Goal: Transaction & Acquisition: Download file/media

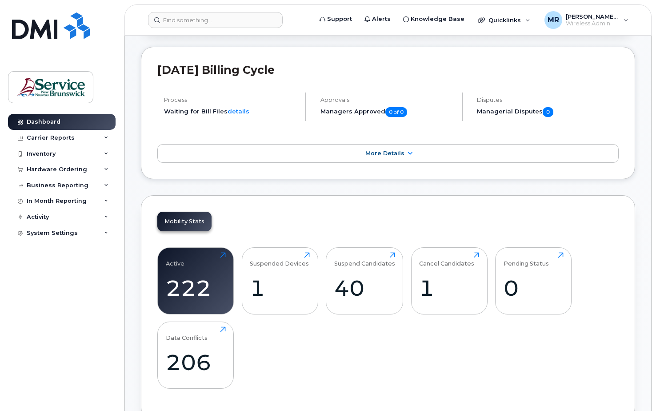
scroll to position [167, 0]
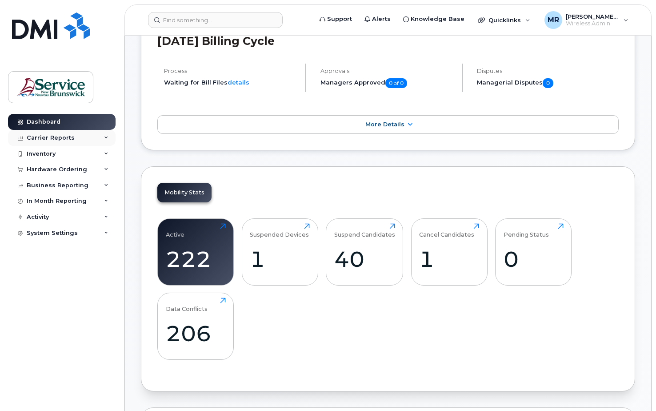
click at [49, 137] on div "Carrier Reports" at bounding box center [51, 137] width 48 height 7
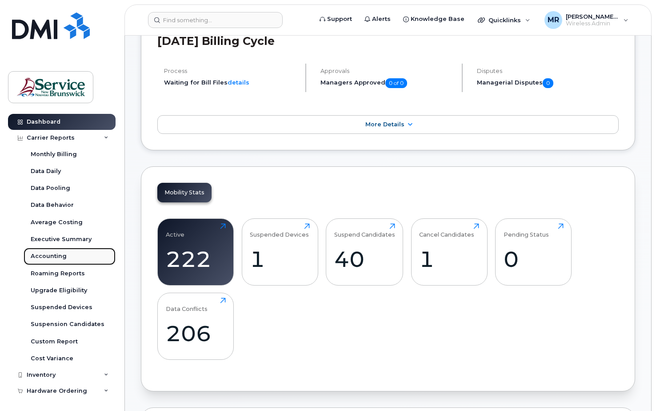
click at [51, 201] on div "Accounting" at bounding box center [49, 256] width 36 height 8
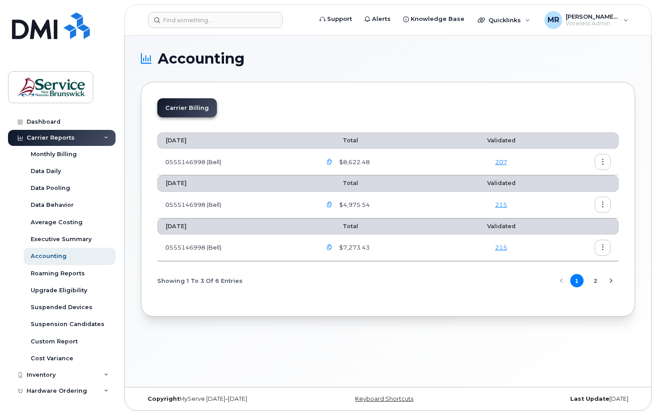
click at [225, 201] on button "2" at bounding box center [595, 280] width 13 height 13
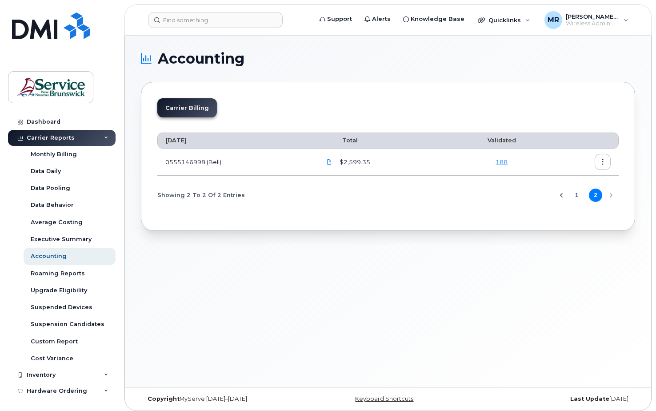
click at [225, 196] on button "1" at bounding box center [577, 195] width 13 height 13
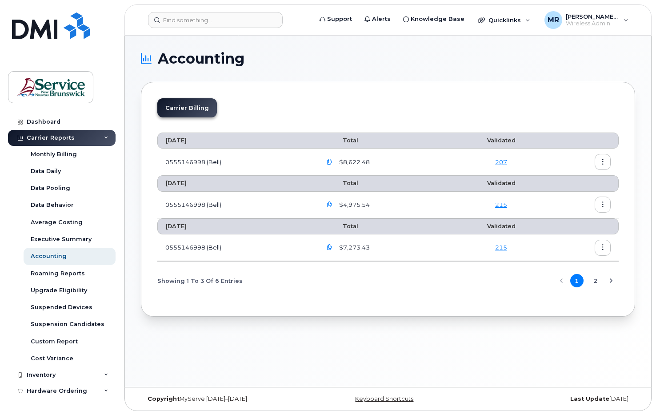
click at [225, 161] on icon "button" at bounding box center [330, 162] width 6 height 6
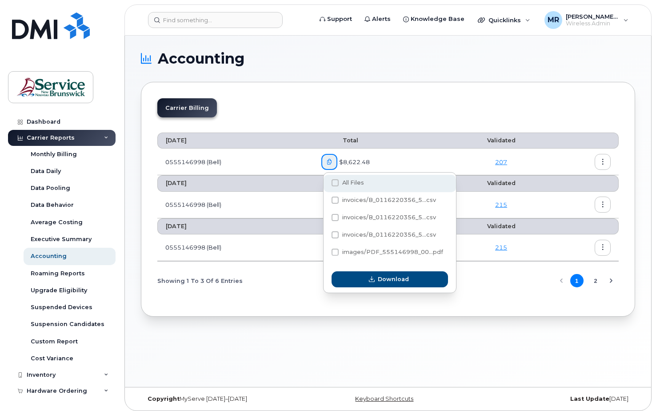
click at [225, 184] on span at bounding box center [335, 182] width 7 height 7
click at [225, 184] on input "All Files" at bounding box center [323, 183] width 4 height 4
checkbox input "true"
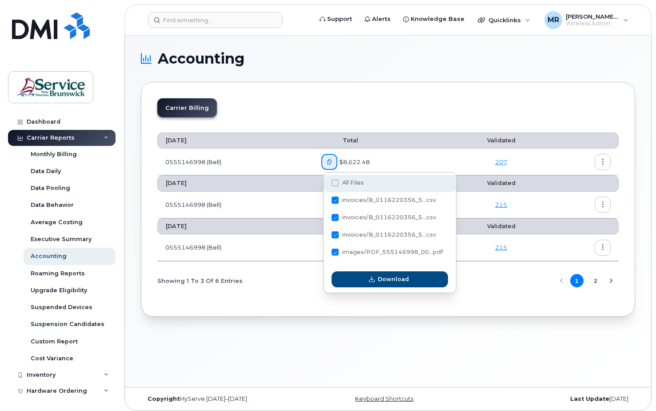
checkbox input "true"
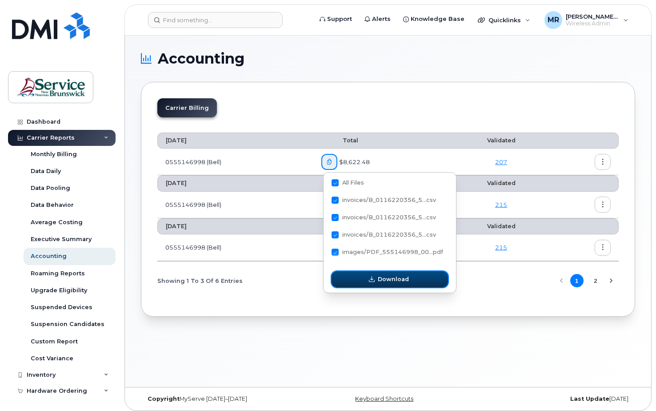
click at [225, 201] on icon "button" at bounding box center [372, 280] width 6 height 6
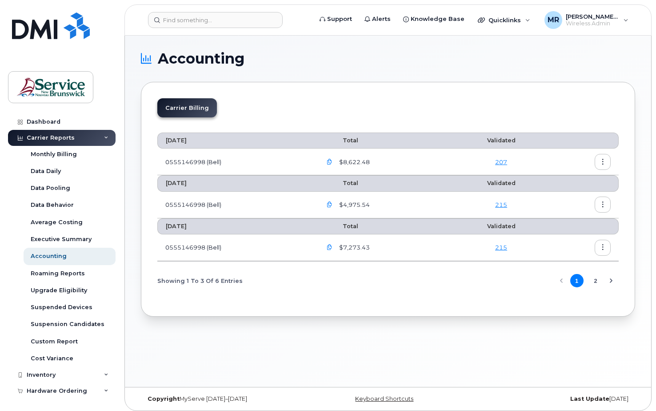
click at [225, 161] on icon "button" at bounding box center [330, 162] width 6 height 6
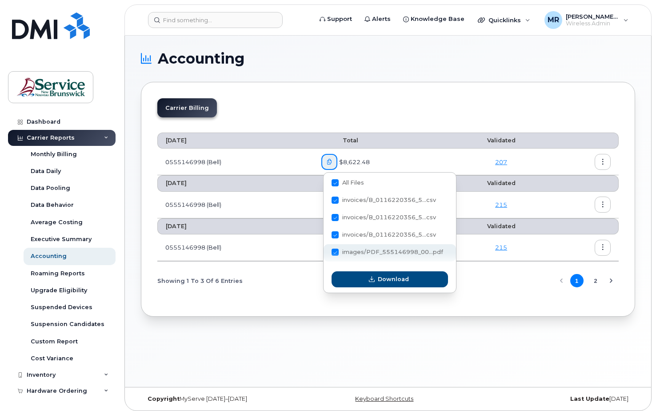
click at [225, 201] on span "images/PDF_555146998_00...pdf" at bounding box center [392, 252] width 101 height 7
click at [225, 201] on input "images/PDF_555146998_00...pdf" at bounding box center [323, 252] width 4 height 4
checkbox input "true"
checkbox input "false"
click at [225, 201] on span "images/PDF_555146998_00...pdf" at bounding box center [392, 252] width 101 height 7
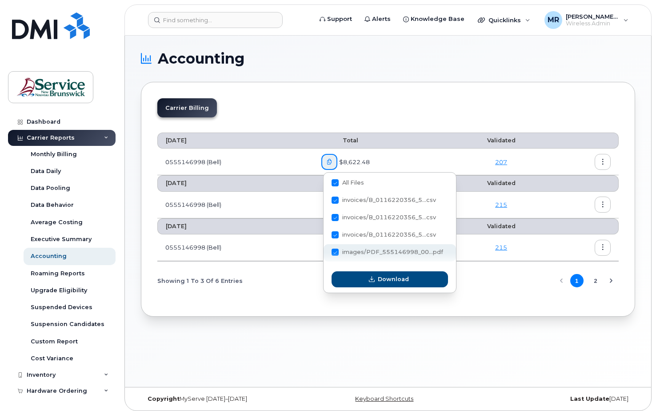
click at [225, 201] on input "images/PDF_555146998_00...pdf" at bounding box center [323, 252] width 4 height 4
checkbox input "false"
checkbox input "true"
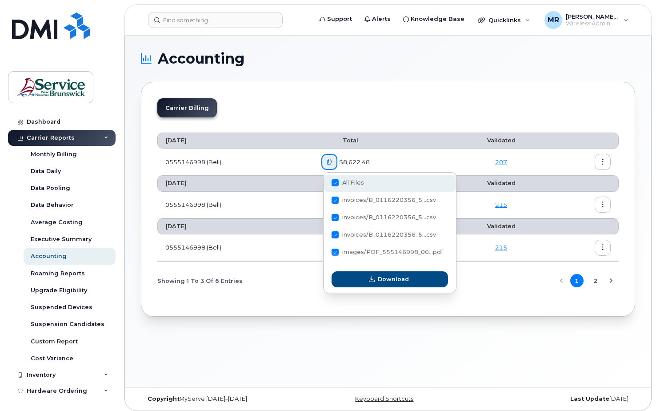
click at [225, 179] on span at bounding box center [335, 182] width 7 height 7
click at [225, 181] on input "All Files" at bounding box center [323, 183] width 4 height 4
checkbox input "false"
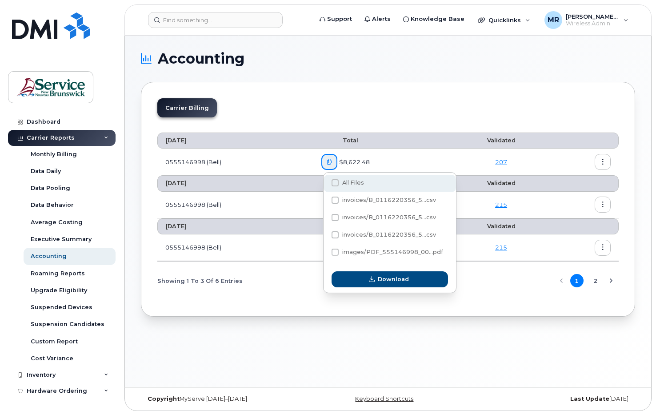
checkbox input "false"
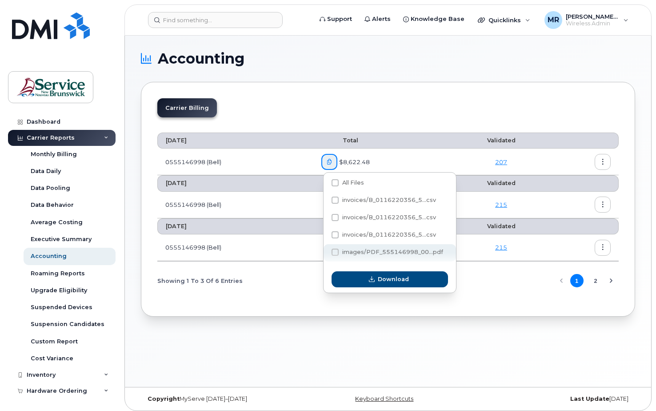
click at [225, 201] on div "images/PDF_555146998_00...pdf" at bounding box center [390, 252] width 133 height 17
checkbox input "true"
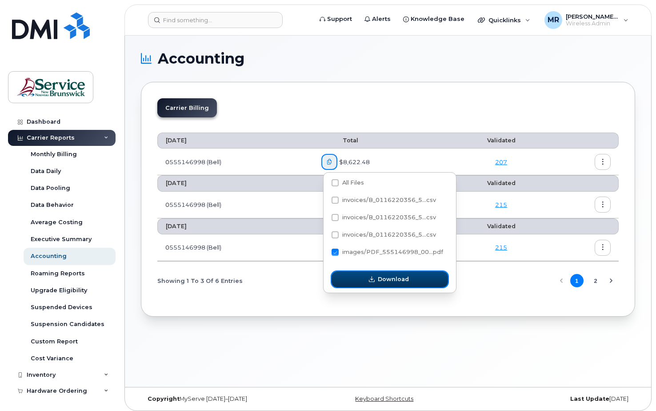
drag, startPoint x: 377, startPoint y: 274, endPoint x: 440, endPoint y: 261, distance: 64.6
click at [225, 201] on button "Download" at bounding box center [390, 279] width 117 height 16
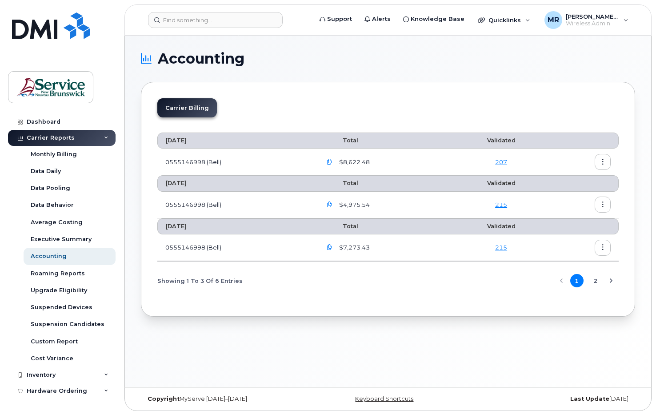
click at [225, 201] on icon "button" at bounding box center [330, 205] width 6 height 6
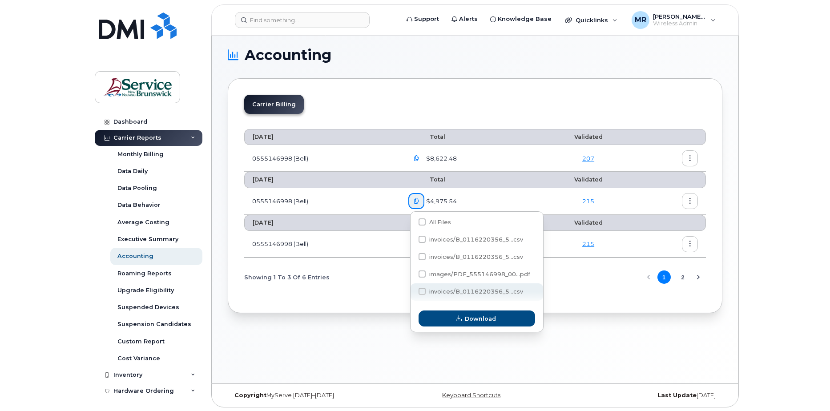
scroll to position [4, 0]
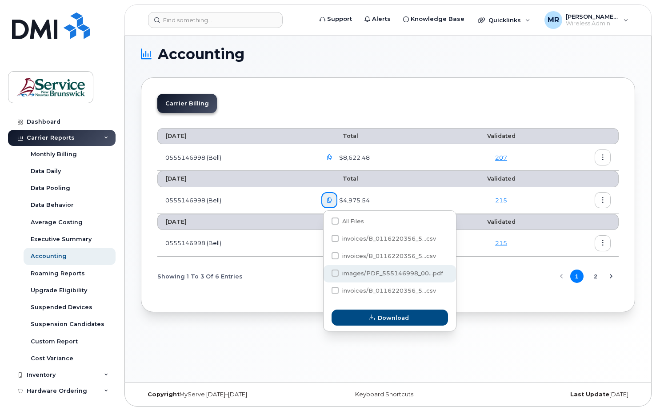
click at [225, 201] on span at bounding box center [335, 272] width 7 height 7
click at [225, 201] on input "images/PDF_555146998_00...pdf" at bounding box center [323, 273] width 4 height 4
checkbox input "true"
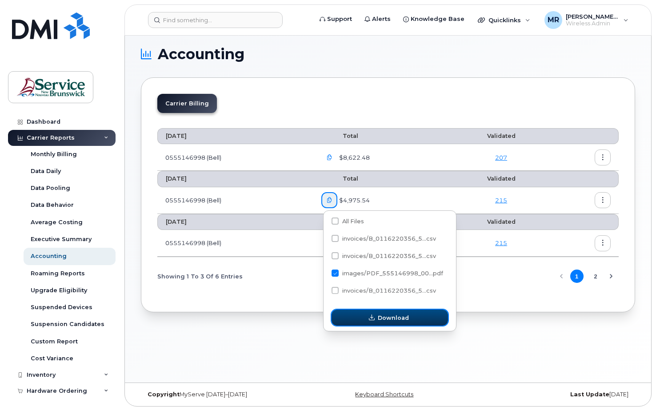
click at [225, 201] on span "Download" at bounding box center [393, 318] width 31 height 8
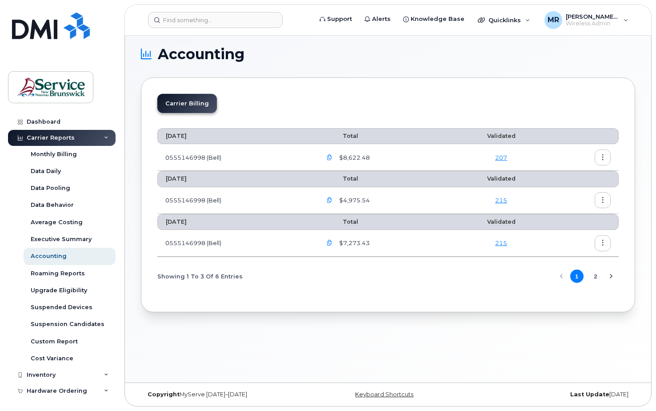
click at [225, 201] on icon "button" at bounding box center [330, 200] width 6 height 6
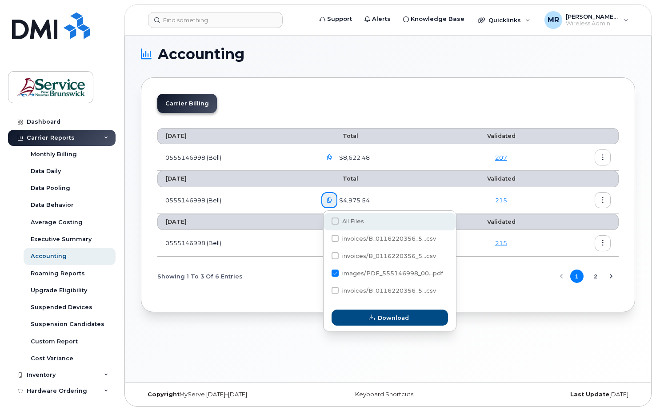
click at [225, 201] on span at bounding box center [335, 220] width 7 height 7
click at [225, 201] on input "All Files" at bounding box center [323, 221] width 4 height 4
checkbox input "true"
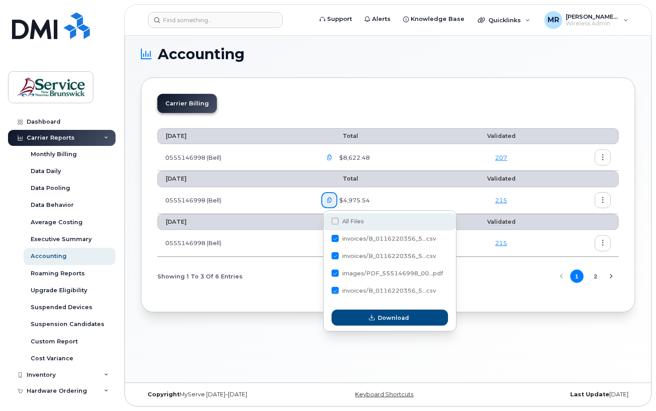
checkbox input "true"
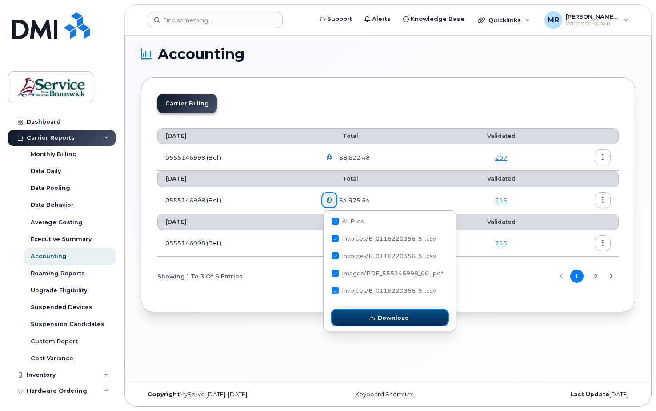
click at [225, 201] on span "Download" at bounding box center [393, 318] width 31 height 8
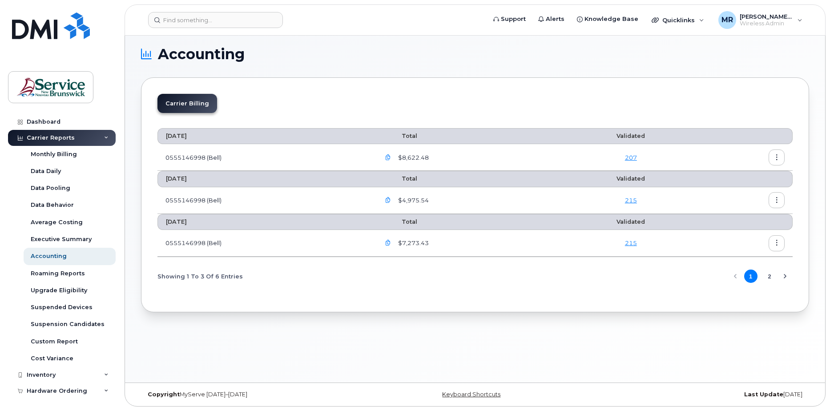
click at [225, 200] on icon "button" at bounding box center [388, 200] width 6 height 6
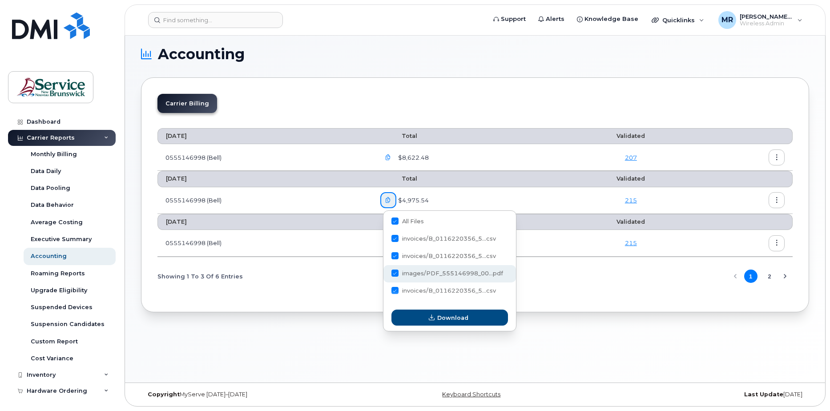
click at [225, 201] on span "images/PDF_555146998_00...pdf" at bounding box center [452, 273] width 101 height 7
click at [225, 201] on input "images/PDF_555146998_00...pdf" at bounding box center [383, 273] width 4 height 4
checkbox input "true"
checkbox input "false"
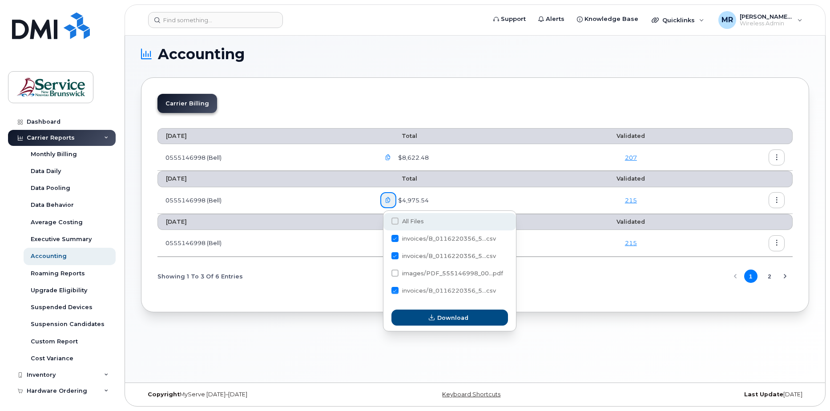
click at [225, 201] on span at bounding box center [394, 220] width 7 height 7
click at [225, 201] on input "All Files" at bounding box center [383, 221] width 4 height 4
checkbox input "true"
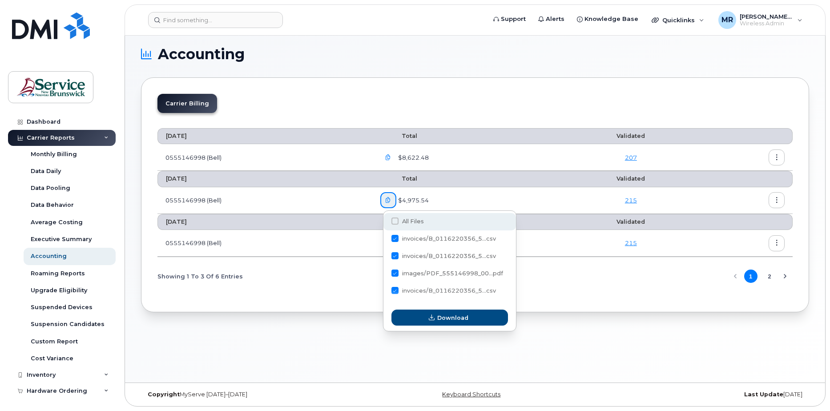
checkbox input "true"
drag, startPoint x: 394, startPoint y: 273, endPoint x: 407, endPoint y: 273, distance: 13.3
click at [225, 201] on span at bounding box center [394, 272] width 7 height 7
click at [225, 201] on input "images/PDF_555146998_00...pdf" at bounding box center [383, 273] width 4 height 4
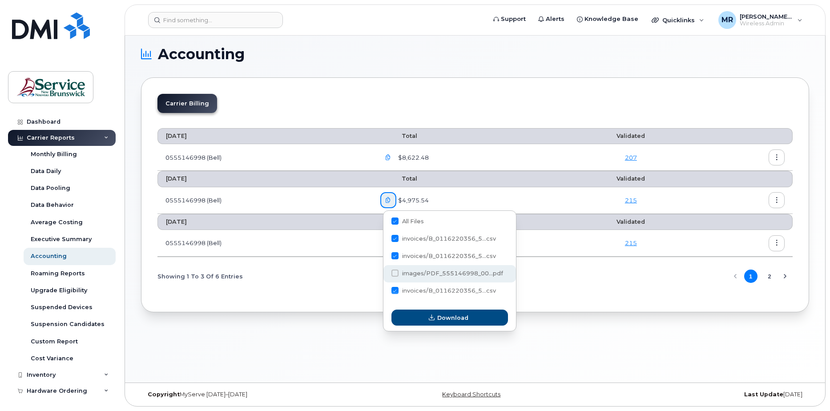
checkbox input "true"
checkbox input "false"
click at [225, 201] on span at bounding box center [394, 220] width 7 height 7
click at [225, 201] on input "All Files" at bounding box center [383, 221] width 4 height 4
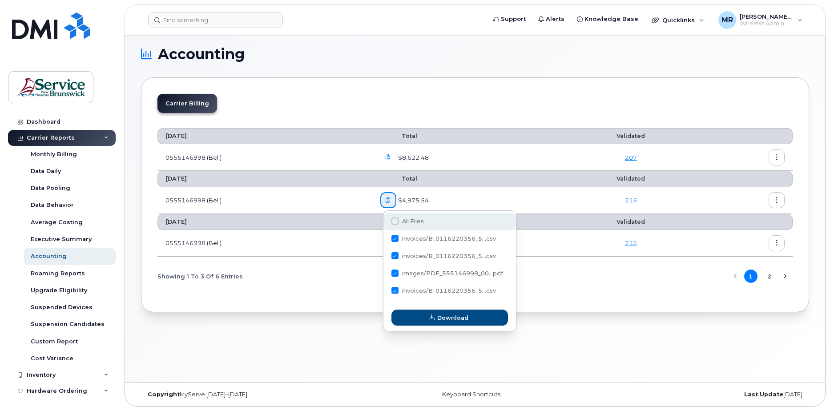
checkbox input "true"
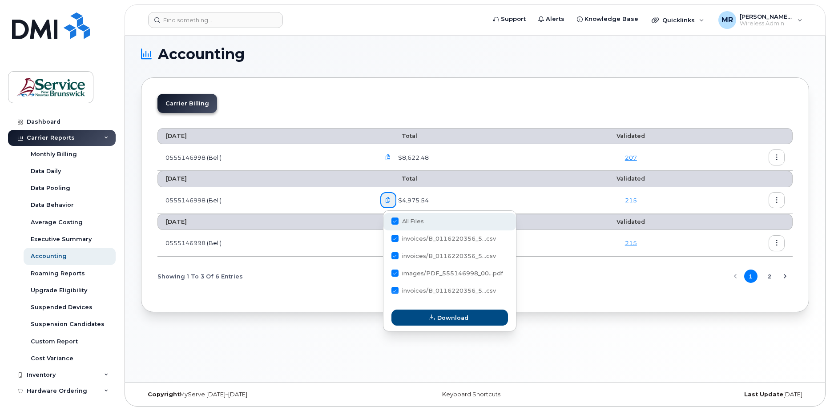
click at [225, 201] on span at bounding box center [394, 220] width 7 height 7
click at [225, 201] on input "All Files" at bounding box center [383, 221] width 4 height 4
checkbox input "false"
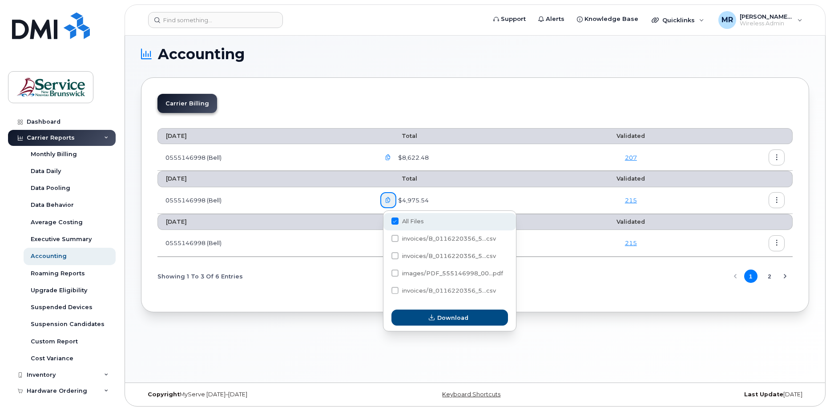
checkbox input "false"
drag, startPoint x: 393, startPoint y: 271, endPoint x: 402, endPoint y: 273, distance: 9.0
click at [225, 201] on span at bounding box center [394, 272] width 7 height 7
click at [225, 201] on input "images/PDF_555146998_00...pdf" at bounding box center [383, 273] width 4 height 4
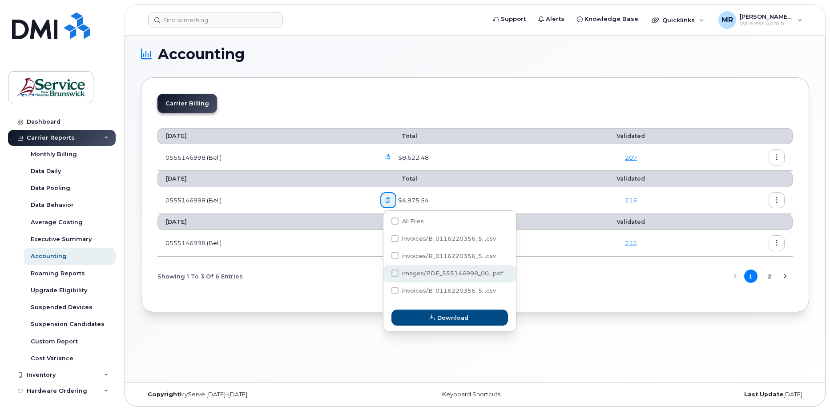
checkbox input "true"
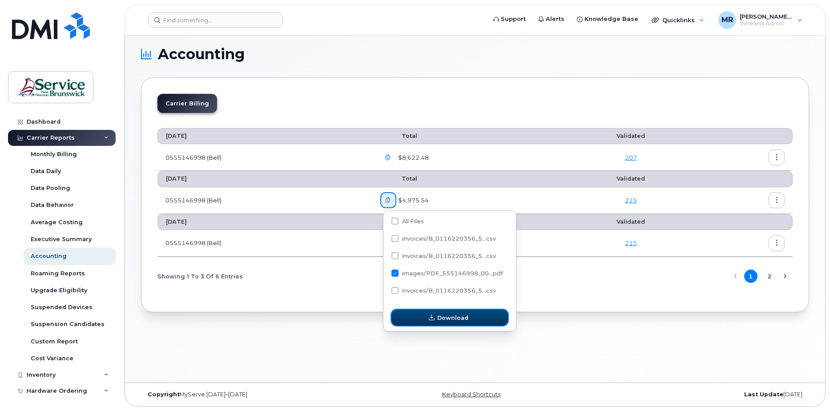
click at [225, 201] on button "Download" at bounding box center [449, 318] width 117 height 16
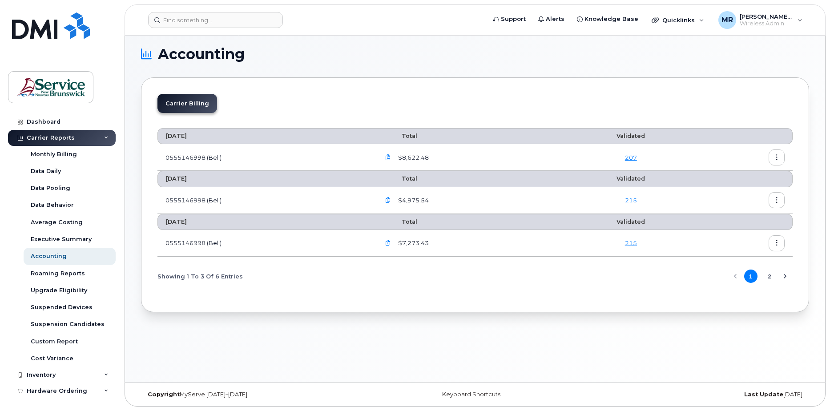
click at [225, 51] on h1 "Accounting" at bounding box center [472, 54] width 663 height 14
click at [225, 155] on icon "button" at bounding box center [777, 158] width 6 height 6
click at [225, 193] on span "Download" at bounding box center [736, 193] width 35 height 8
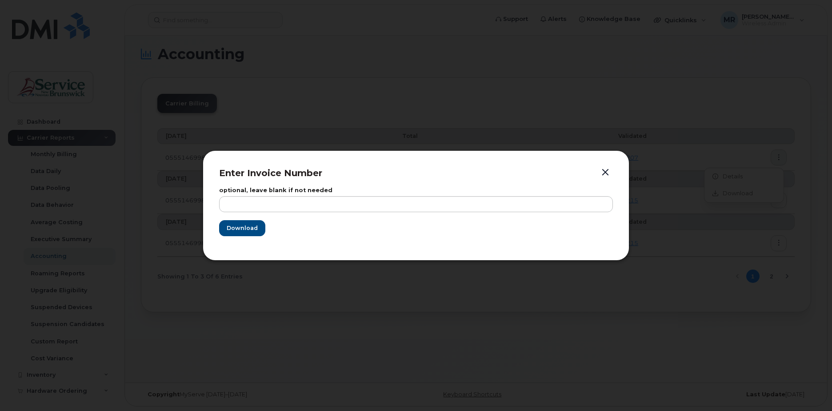
click at [225, 171] on button "button" at bounding box center [605, 172] width 13 height 12
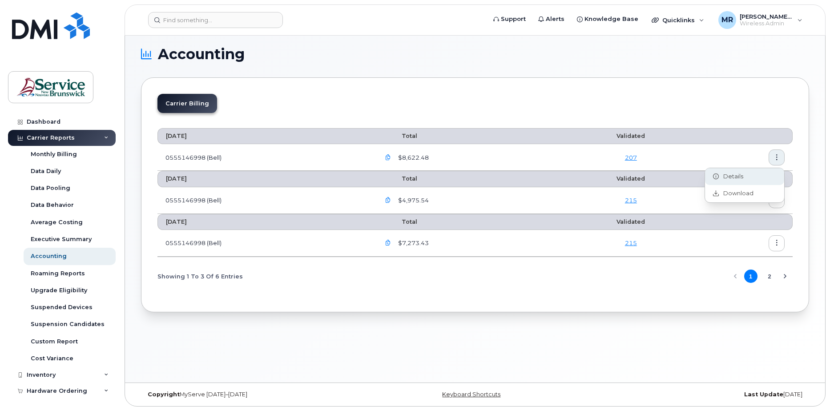
click at [225, 175] on span "Details" at bounding box center [731, 177] width 24 height 8
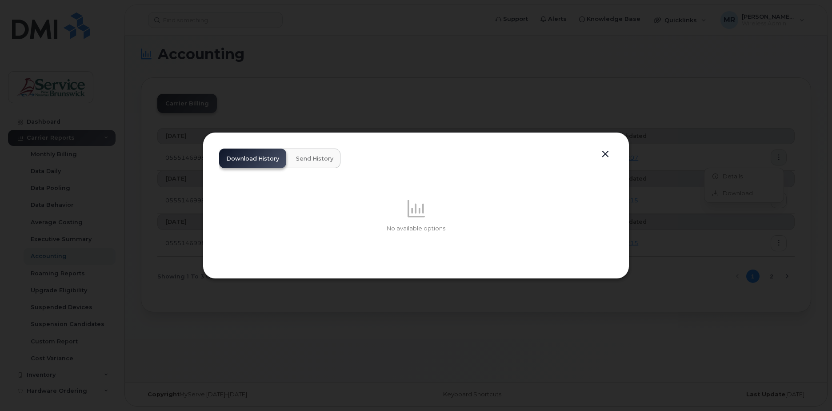
click at [225, 158] on span "Send History" at bounding box center [314, 158] width 37 height 7
click at [225, 160] on span "Download History" at bounding box center [252, 158] width 53 height 7
click at [225, 152] on button "button" at bounding box center [605, 154] width 13 height 12
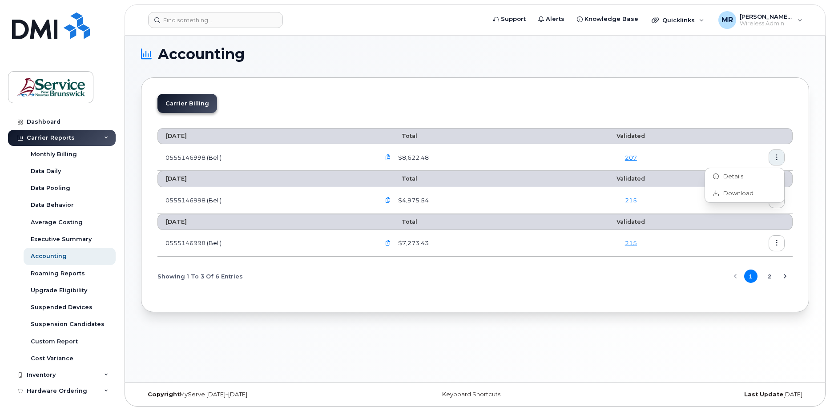
click at [225, 156] on icon "button" at bounding box center [388, 158] width 6 height 6
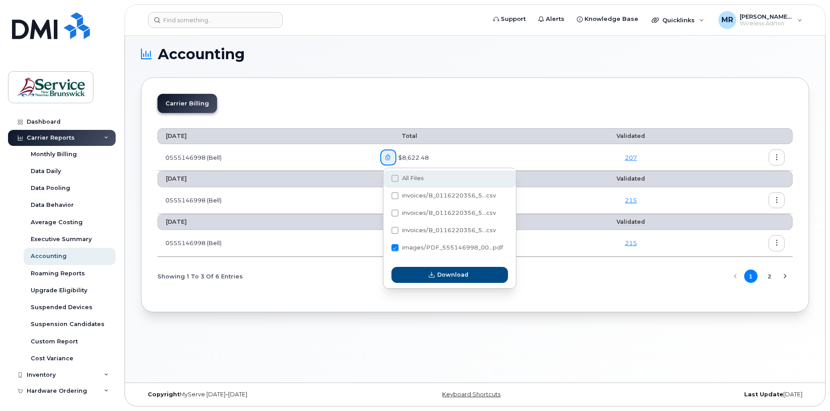
drag, startPoint x: 397, startPoint y: 176, endPoint x: 398, endPoint y: 182, distance: 6.4
click at [225, 176] on span at bounding box center [394, 178] width 7 height 7
click at [225, 177] on input "All Files" at bounding box center [383, 179] width 4 height 4
checkbox input "true"
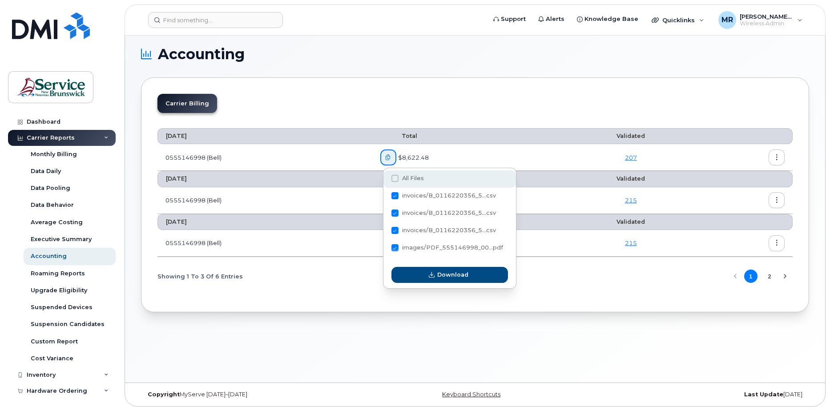
checkbox input "true"
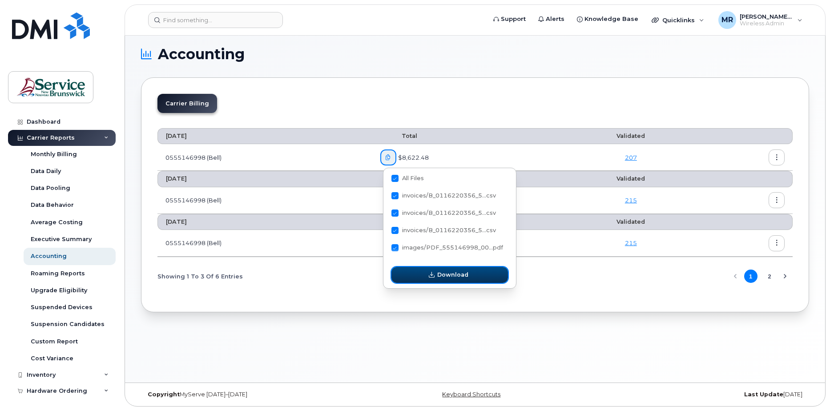
click at [225, 201] on icon "button" at bounding box center [432, 275] width 6 height 6
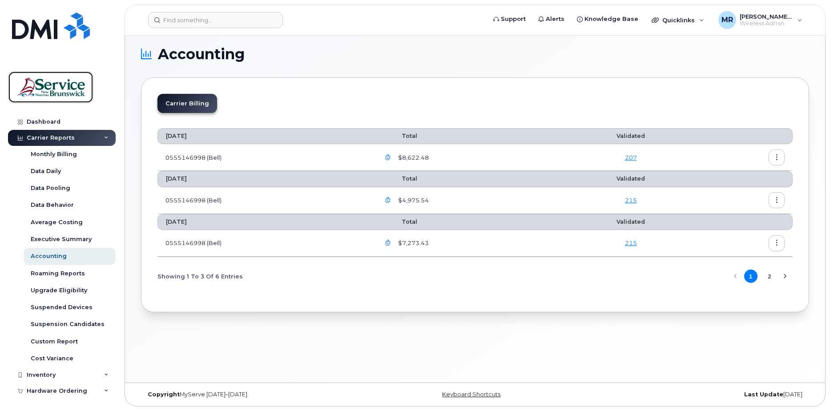
click at [68, 87] on img at bounding box center [50, 87] width 68 height 26
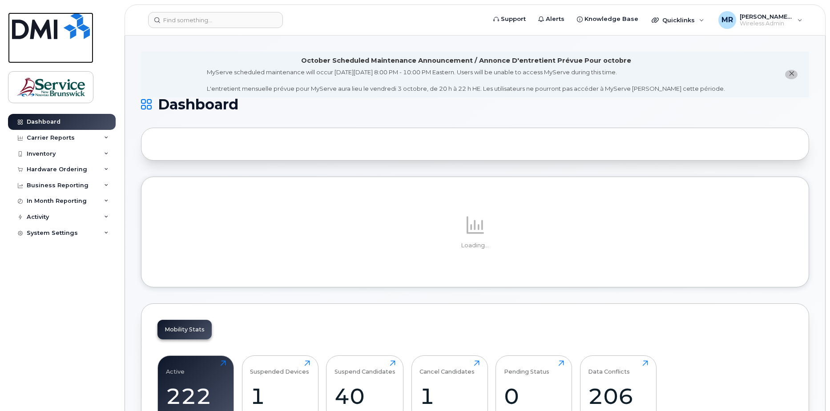
click at [36, 24] on img at bounding box center [51, 25] width 78 height 27
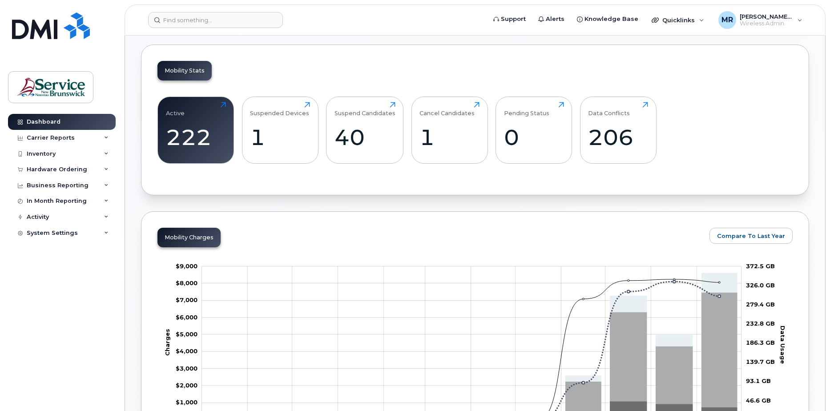
scroll to position [300, 0]
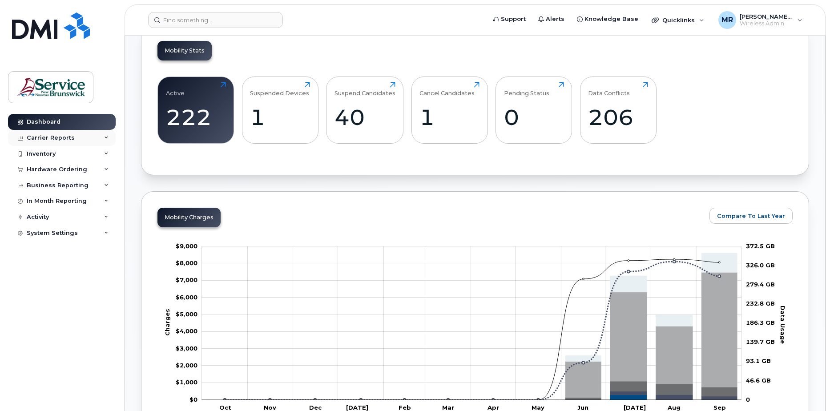
click at [105, 133] on div "Carrier Reports" at bounding box center [62, 138] width 108 height 16
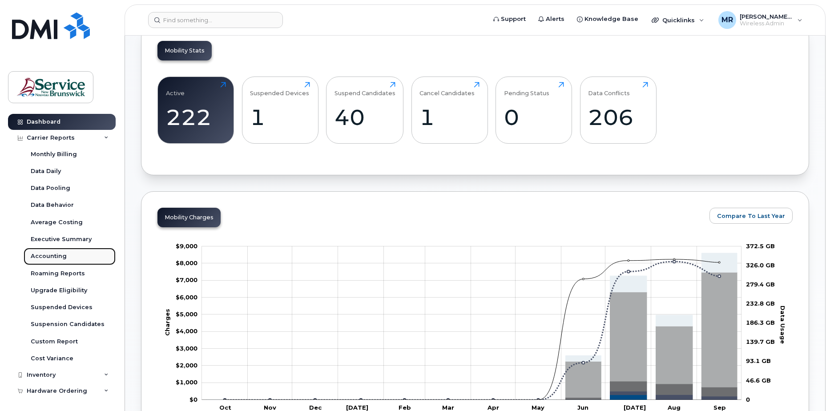
click at [47, 252] on link "Accounting" at bounding box center [70, 256] width 92 height 17
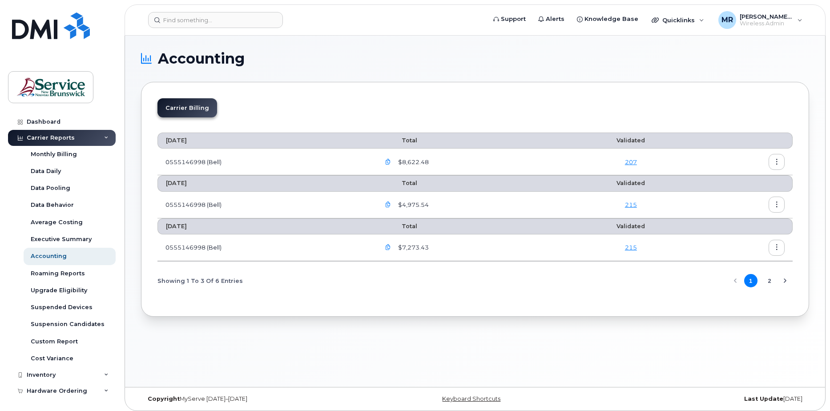
click at [391, 161] on icon "button" at bounding box center [388, 162] width 6 height 6
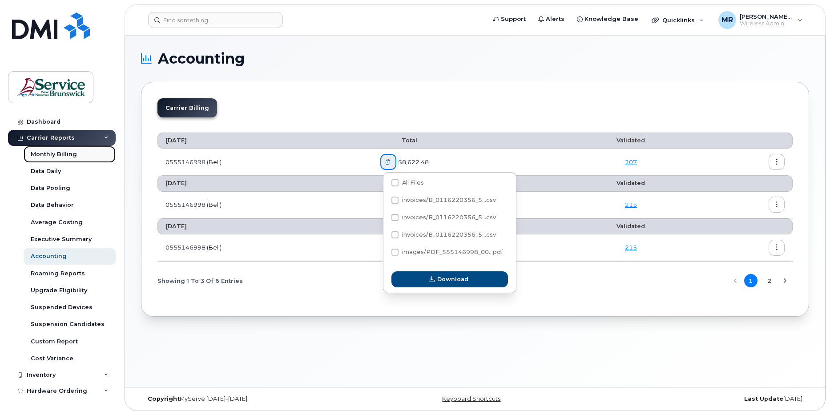
click at [61, 153] on div "Monthly Billing" at bounding box center [54, 154] width 46 height 8
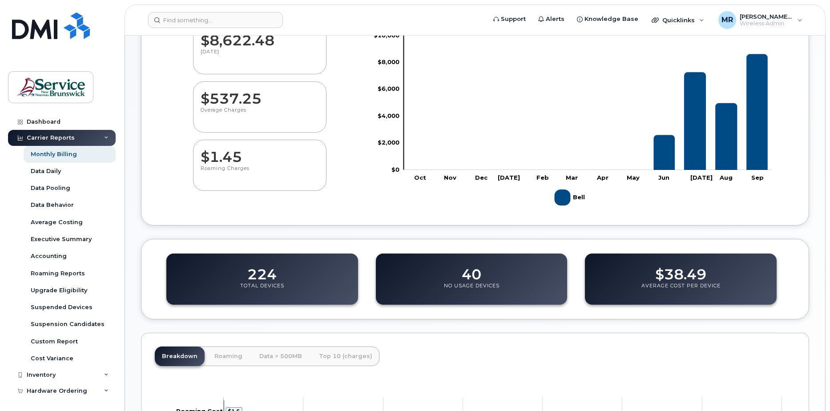
scroll to position [152, 0]
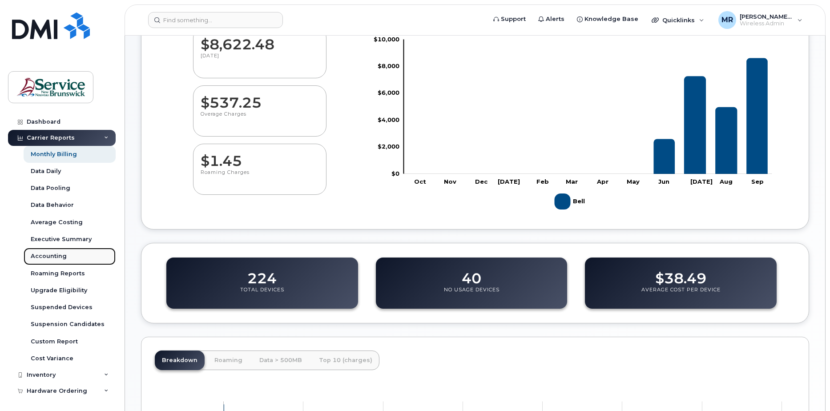
click at [41, 253] on div "Accounting" at bounding box center [49, 256] width 36 height 8
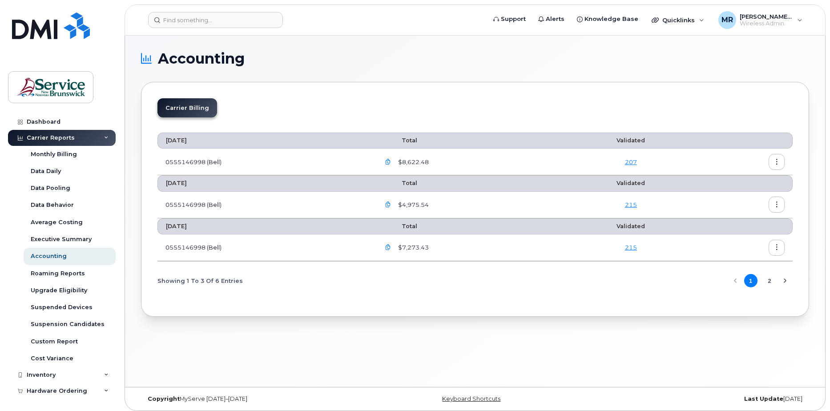
click at [389, 159] on icon "button" at bounding box center [388, 162] width 6 height 6
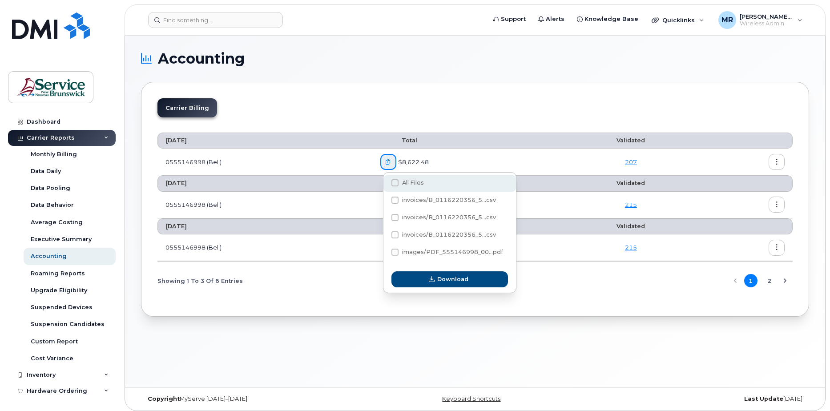
click at [394, 183] on span at bounding box center [394, 182] width 7 height 7
click at [385, 183] on input "All Files" at bounding box center [383, 183] width 4 height 4
checkbox input "true"
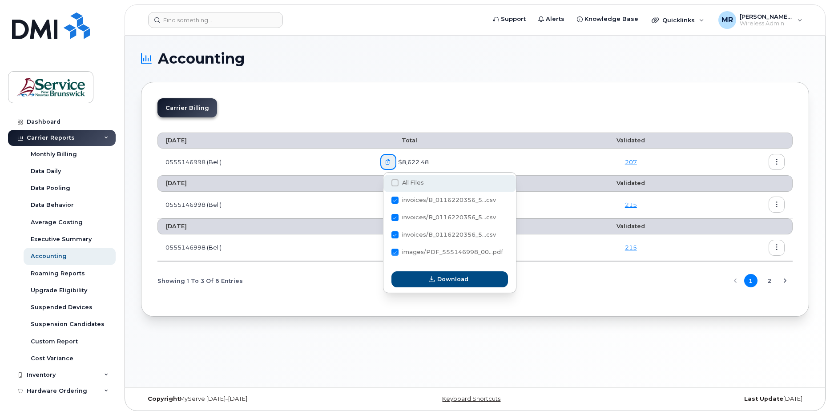
checkbox input "true"
click at [393, 184] on span at bounding box center [394, 182] width 7 height 7
click at [385, 184] on input "All Files" at bounding box center [383, 183] width 4 height 4
checkbox input "false"
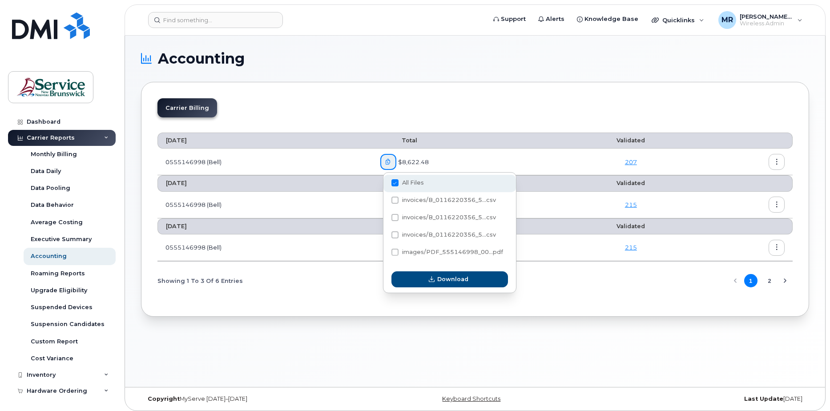
checkbox input "false"
click at [393, 202] on span at bounding box center [394, 200] width 7 height 7
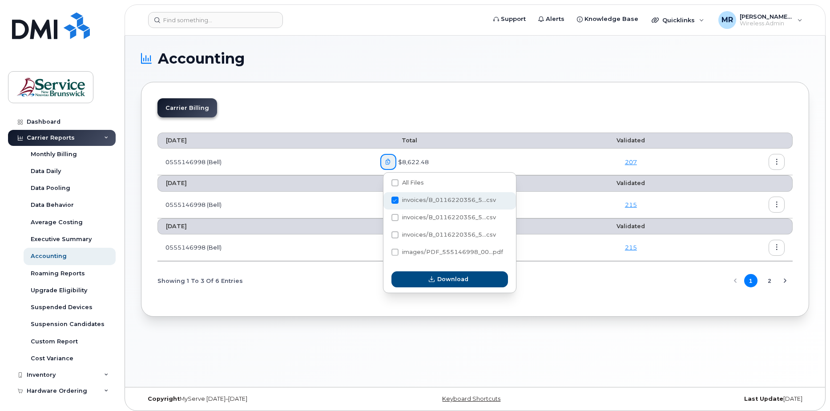
click at [385, 202] on input "invoices/B_0116220356_5...csv" at bounding box center [383, 200] width 4 height 4
checkbox input "true"
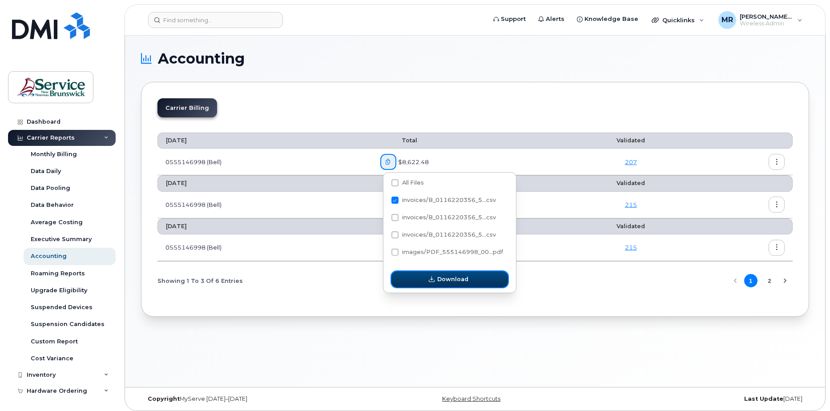
click at [439, 281] on span "Download" at bounding box center [452, 279] width 31 height 8
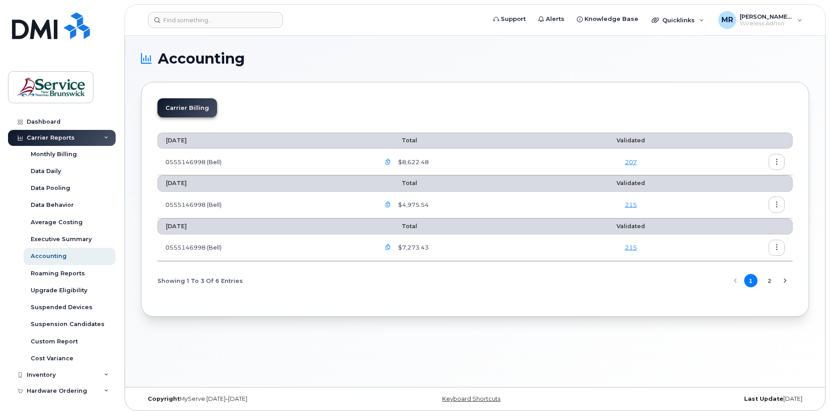
click at [391, 157] on button "button" at bounding box center [388, 162] width 16 height 16
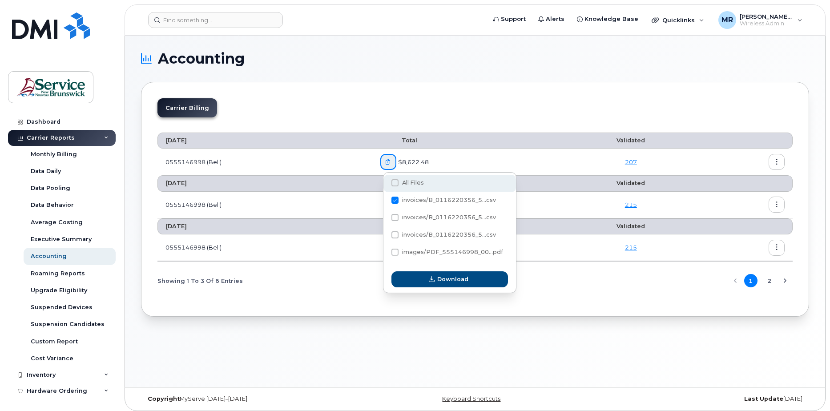
click at [394, 179] on span at bounding box center [394, 182] width 7 height 7
click at [385, 181] on input "All Files" at bounding box center [383, 183] width 4 height 4
checkbox input "true"
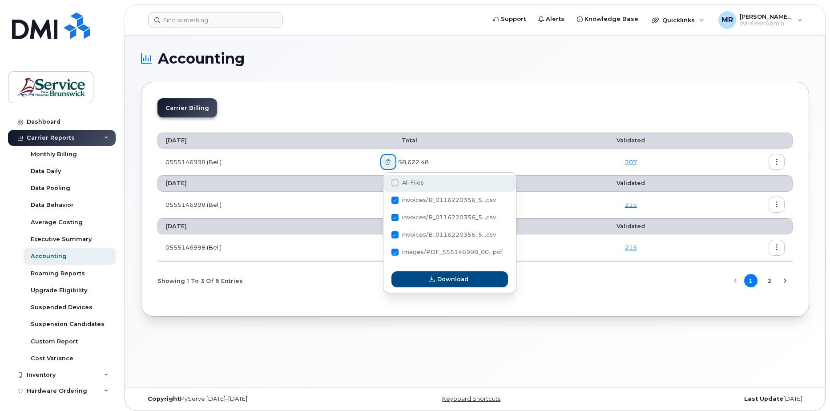
checkbox input "true"
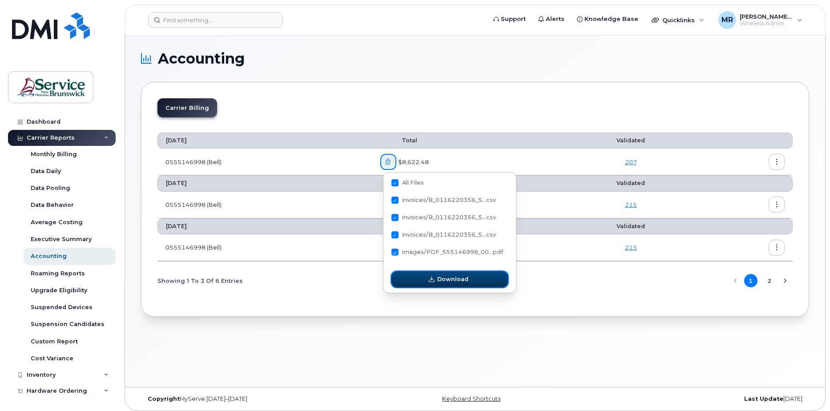
click at [439, 280] on span "Download" at bounding box center [452, 279] width 31 height 8
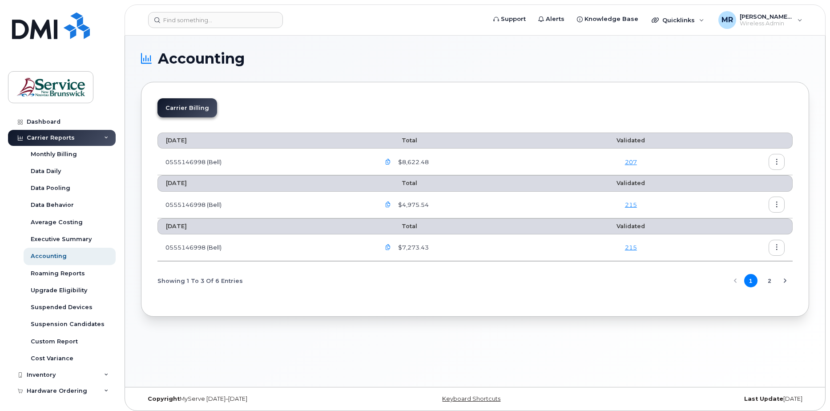
click at [389, 161] on icon "button" at bounding box center [388, 162] width 6 height 6
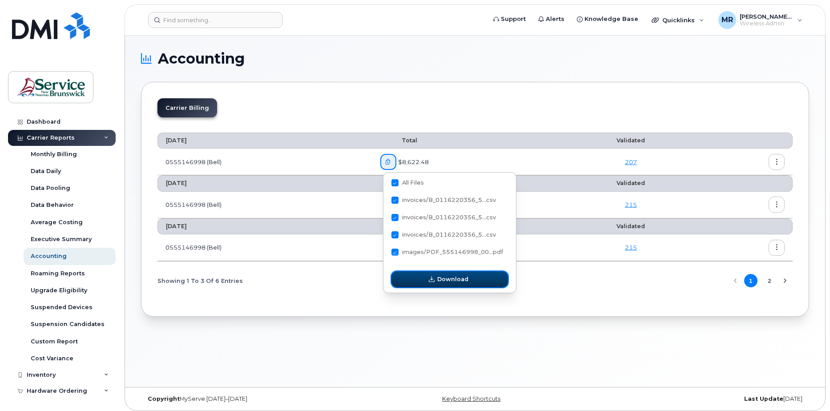
click at [443, 275] on span "Download" at bounding box center [452, 279] width 31 height 8
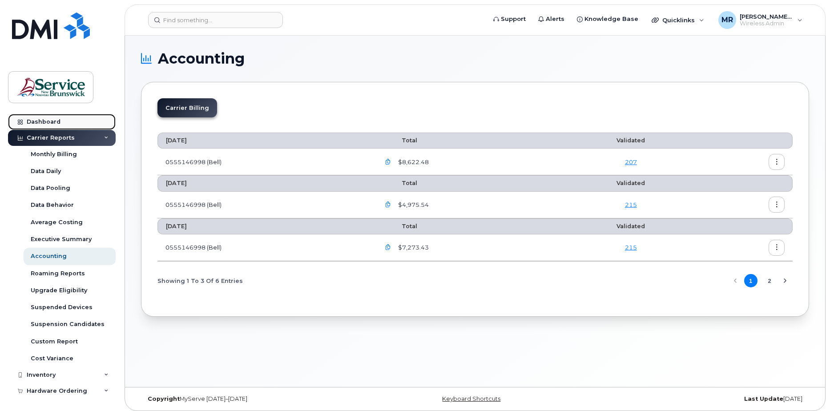
click at [23, 120] on div at bounding box center [20, 121] width 10 height 7
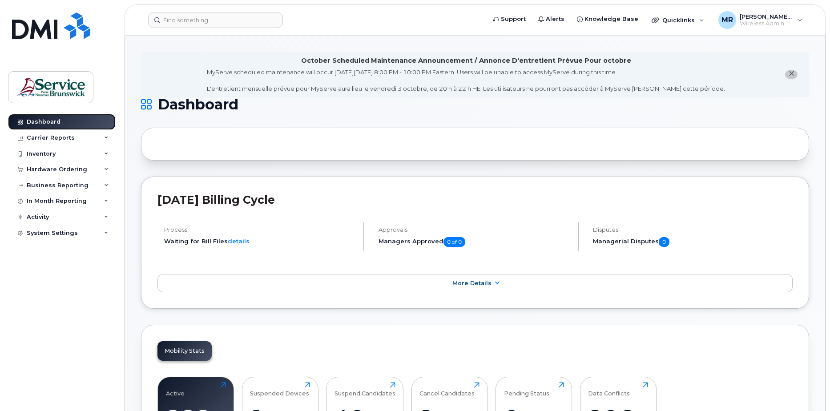
click at [19, 121] on icon at bounding box center [20, 122] width 5 height 5
click at [106, 137] on icon at bounding box center [106, 138] width 4 height 4
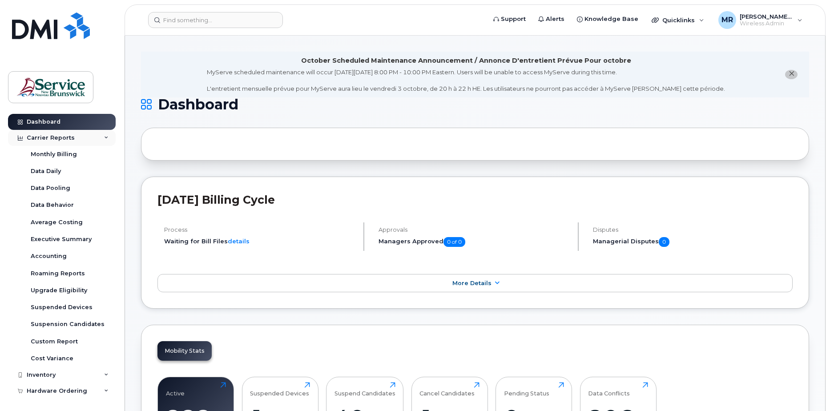
click at [21, 137] on icon at bounding box center [20, 138] width 5 height 5
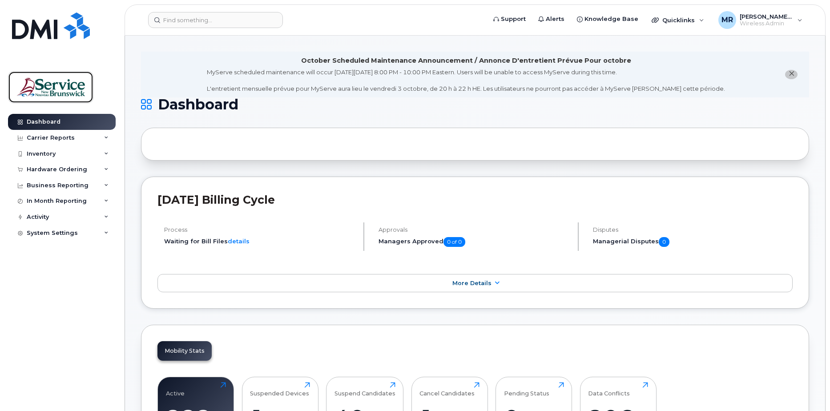
click at [40, 90] on img at bounding box center [50, 87] width 68 height 26
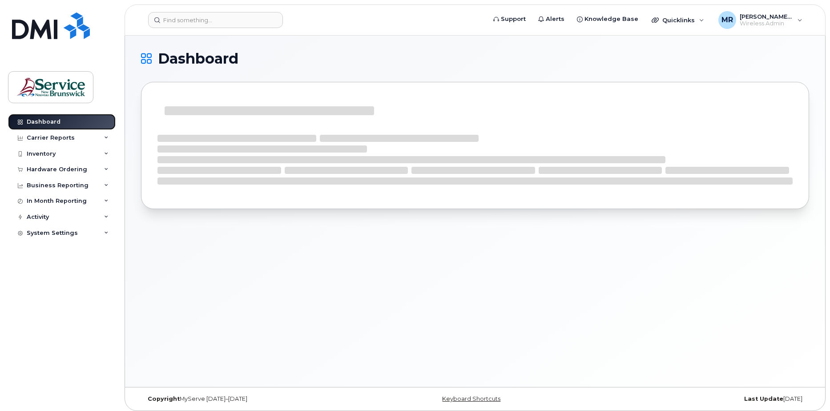
click at [18, 121] on icon at bounding box center [20, 122] width 5 height 5
